Goal: Navigation & Orientation: Find specific page/section

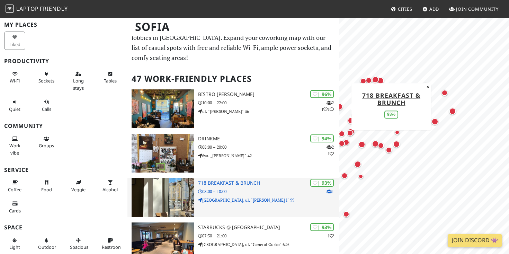
scroll to position [12, 0]
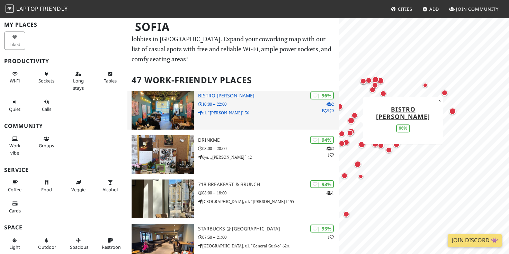
click at [218, 97] on h3 "Bistro [PERSON_NAME]" at bounding box center [268, 96] width 141 height 6
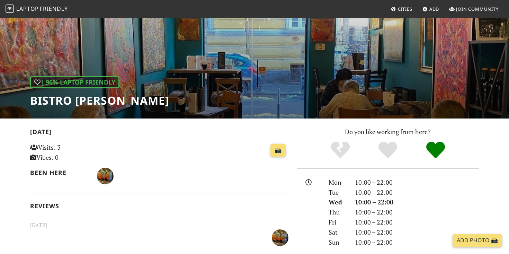
scroll to position [10, 0]
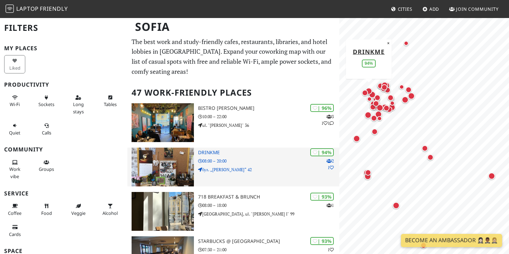
click at [210, 152] on h3 "DrinkMe" at bounding box center [268, 153] width 141 height 6
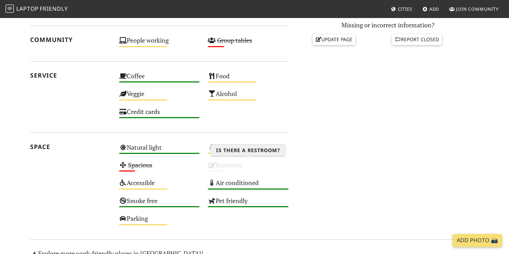
scroll to position [406, 0]
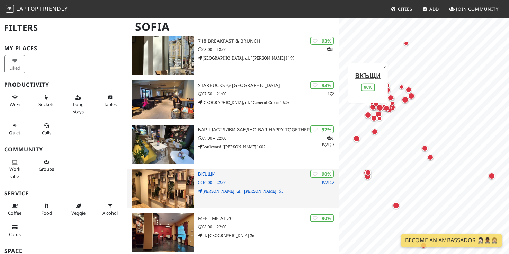
scroll to position [163, 0]
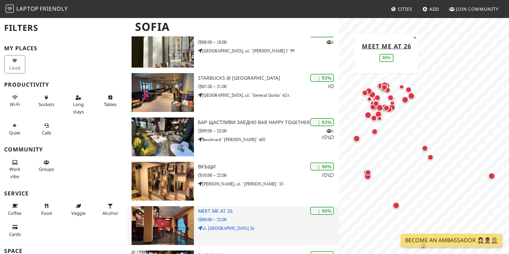
click at [211, 213] on h3 "Meet me at 26" at bounding box center [268, 211] width 141 height 6
click at [218, 209] on h3 "Meet me at 26" at bounding box center [268, 211] width 141 height 6
click at [252, 213] on h3 "Meet me at 26" at bounding box center [268, 211] width 141 height 6
click at [211, 210] on h3 "Meet me at 26" at bounding box center [268, 211] width 141 height 6
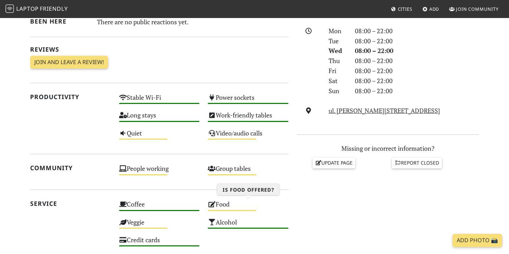
scroll to position [199, 0]
